Goal: Transaction & Acquisition: Purchase product/service

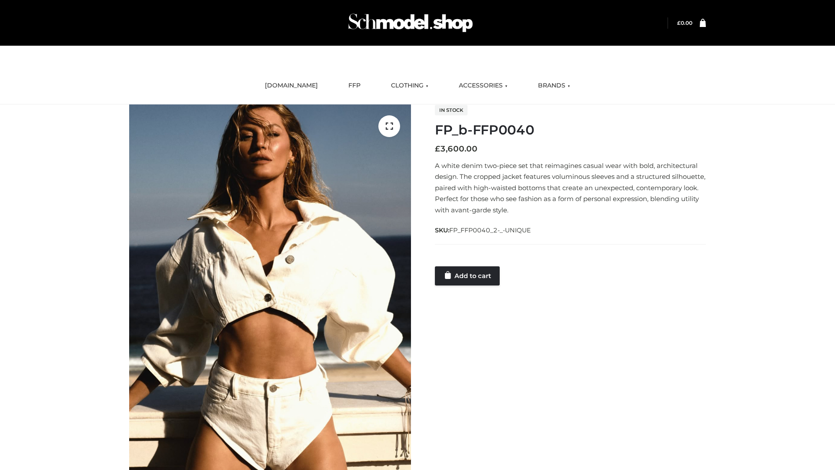
click at [468, 275] on link "Add to cart" at bounding box center [467, 275] width 65 height 19
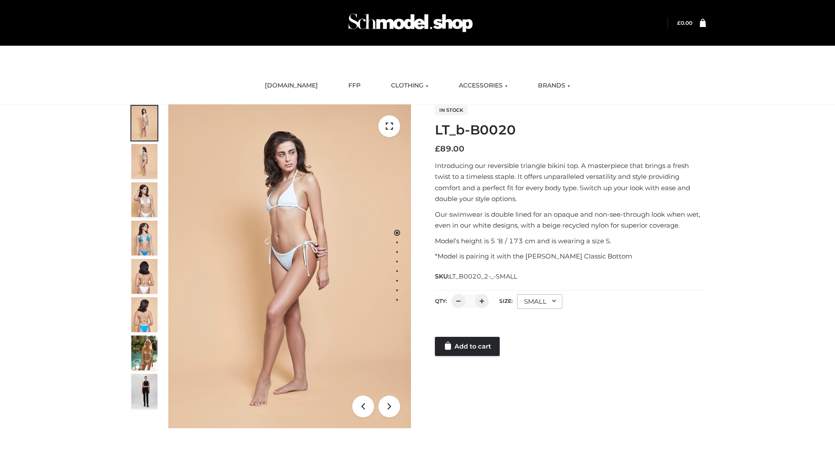
click at [468, 346] on link "Add to cart" at bounding box center [467, 346] width 65 height 19
